Goal: Navigation & Orientation: Find specific page/section

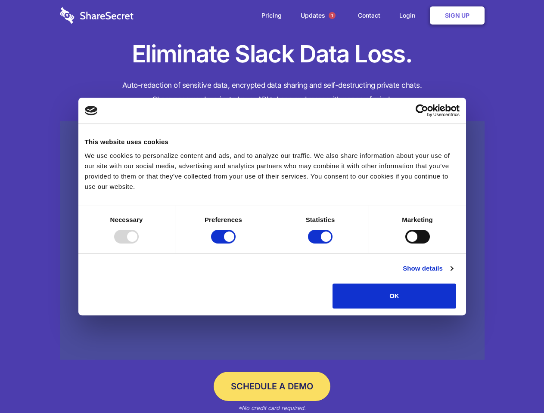
click at [139, 244] on div at bounding box center [126, 237] width 25 height 14
click at [235, 244] on input "Preferences" at bounding box center [223, 237] width 25 height 14
checkbox input "false"
click at [321, 244] on input "Statistics" at bounding box center [320, 237] width 25 height 14
checkbox input "false"
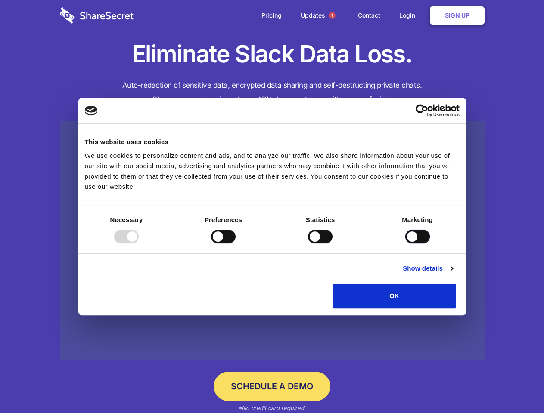
click at [405, 244] on input "Marketing" at bounding box center [417, 237] width 25 height 14
checkbox input "true"
click at [452, 274] on link "Show details" at bounding box center [427, 268] width 50 height 10
click at [0, 0] on div "Necessary 7 Necessary cookies help make a website usable by enabling basic func…" at bounding box center [0, 0] width 0 height 0
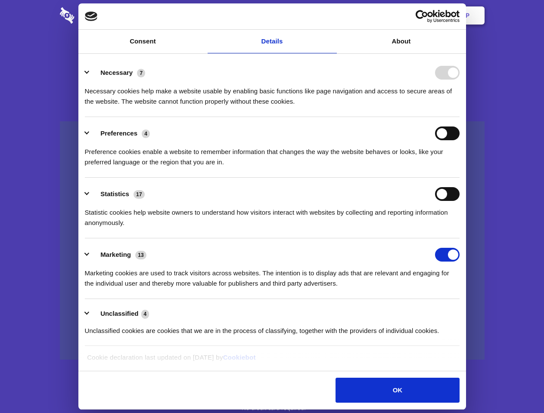
click at [331, 15] on span "1" at bounding box center [331, 15] width 7 height 7
